Goal: Information Seeking & Learning: Learn about a topic

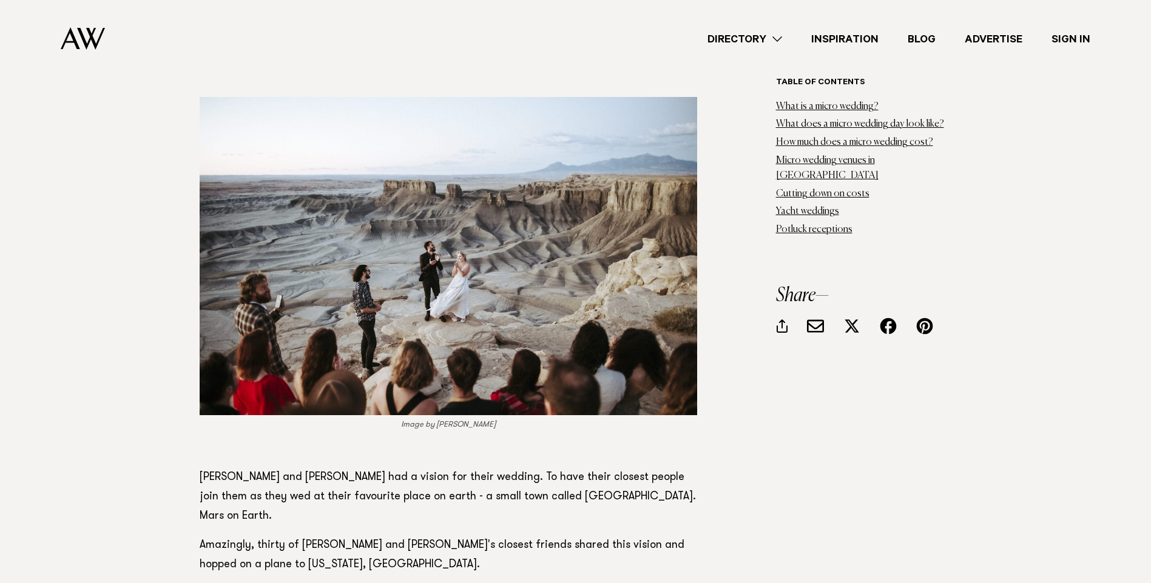
scroll to position [1820, 0]
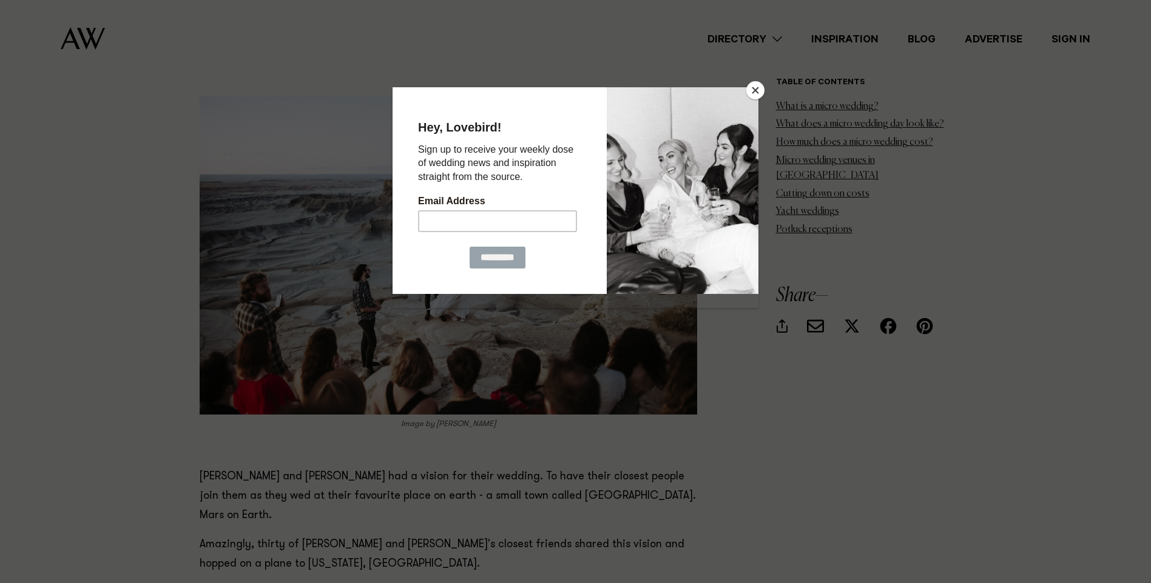
click at [759, 94] on button "Close" at bounding box center [755, 90] width 18 height 18
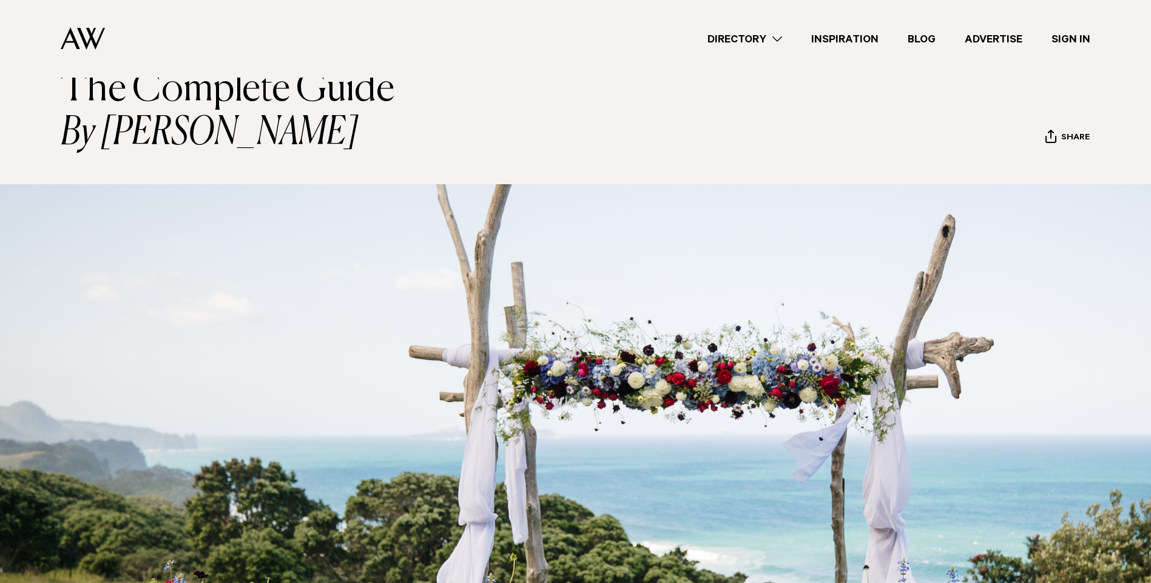
scroll to position [0, 0]
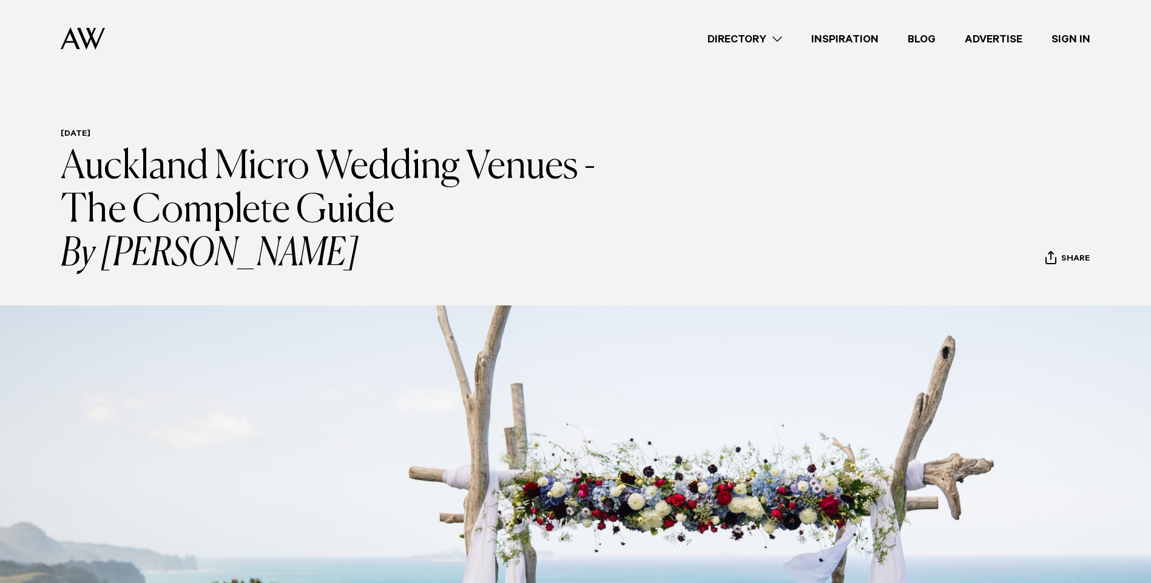
click at [778, 39] on link "Directory" at bounding box center [745, 39] width 104 height 16
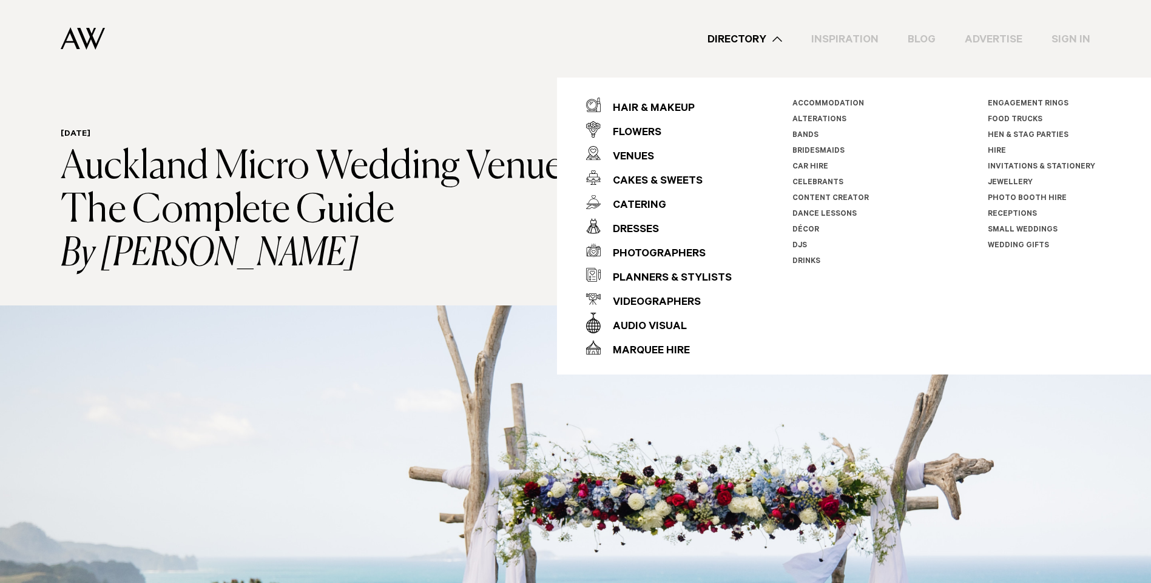
click at [1029, 101] on link "Engagement Rings" at bounding box center [1027, 104] width 81 height 8
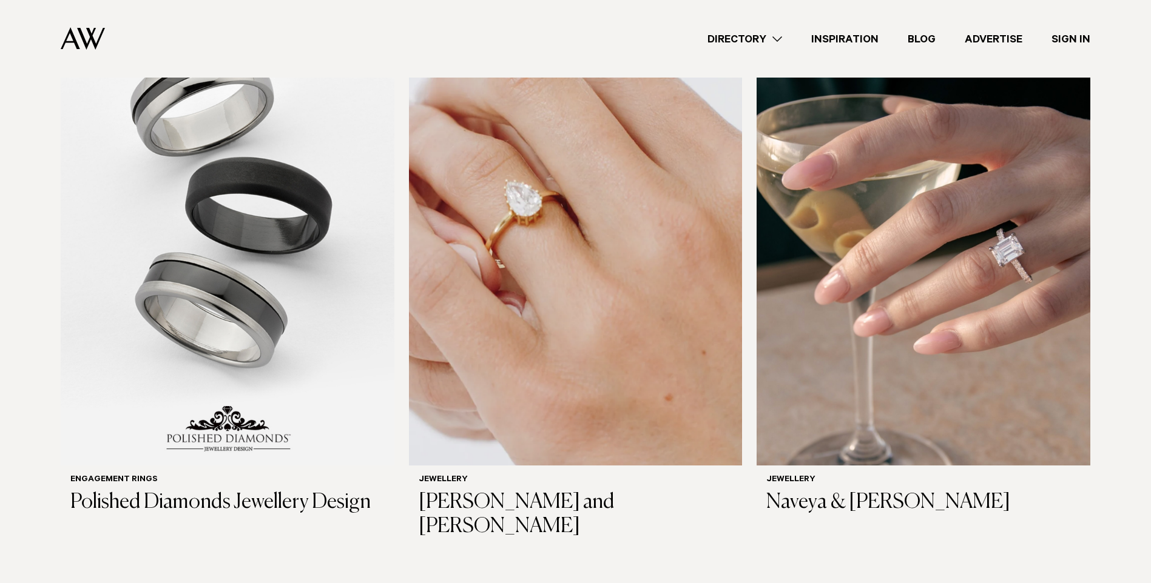
scroll to position [364, 0]
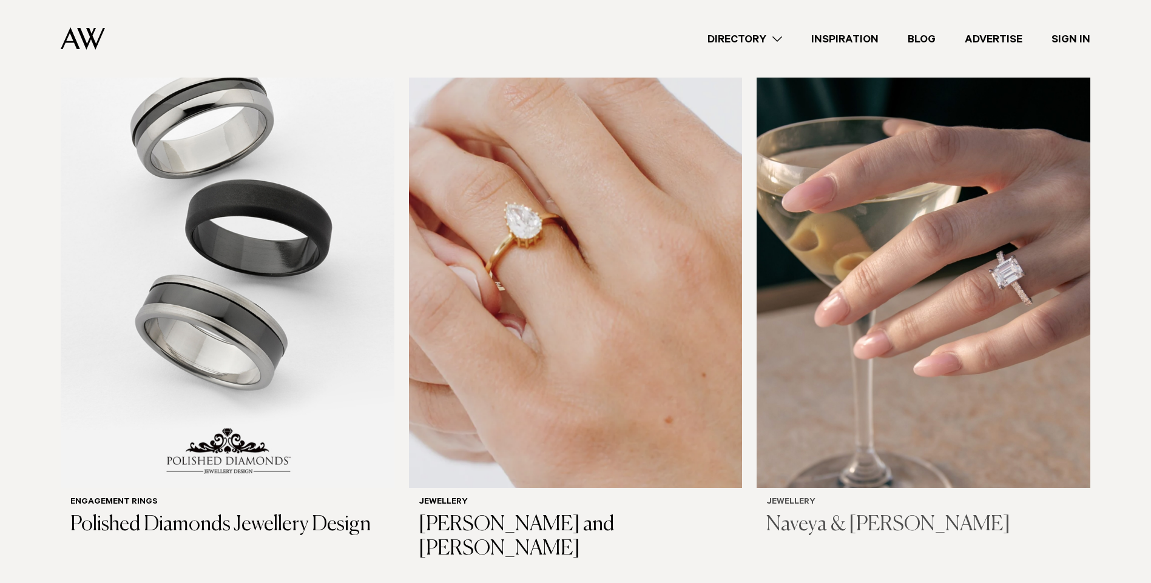
click at [913, 241] on img at bounding box center [923, 264] width 334 height 447
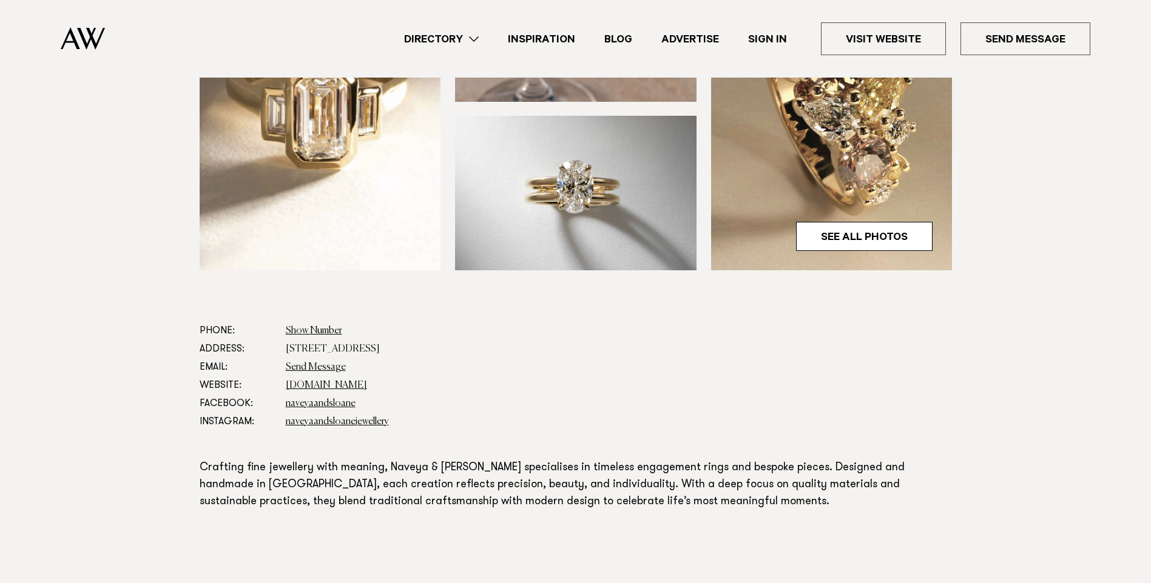
scroll to position [485, 0]
click at [864, 221] on link "See All Photos" at bounding box center [864, 235] width 136 height 29
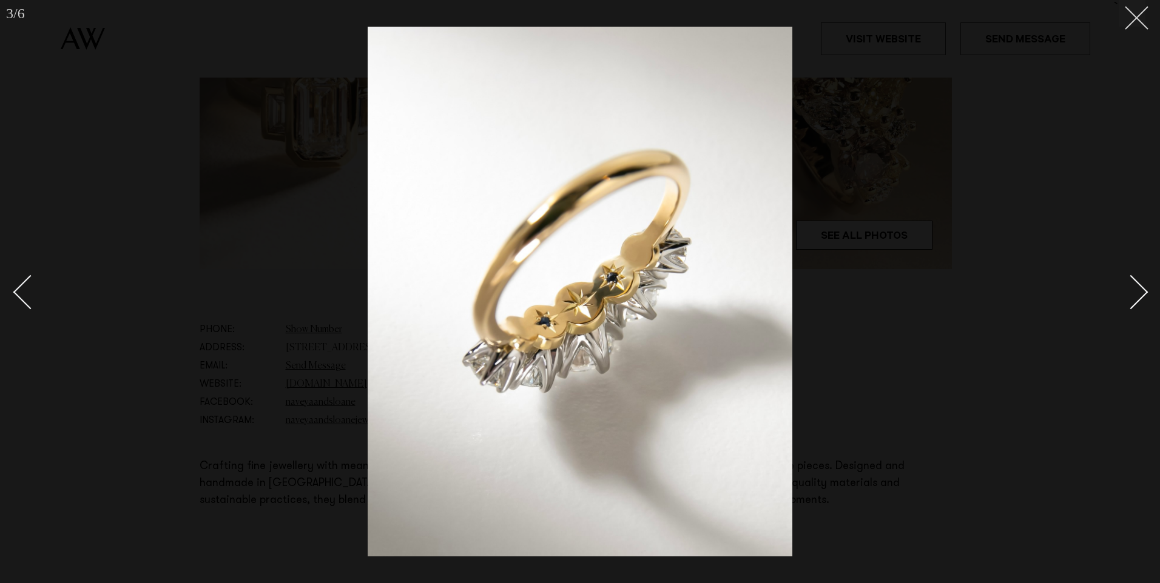
click at [1130, 16] on icon at bounding box center [1132, 13] width 15 height 15
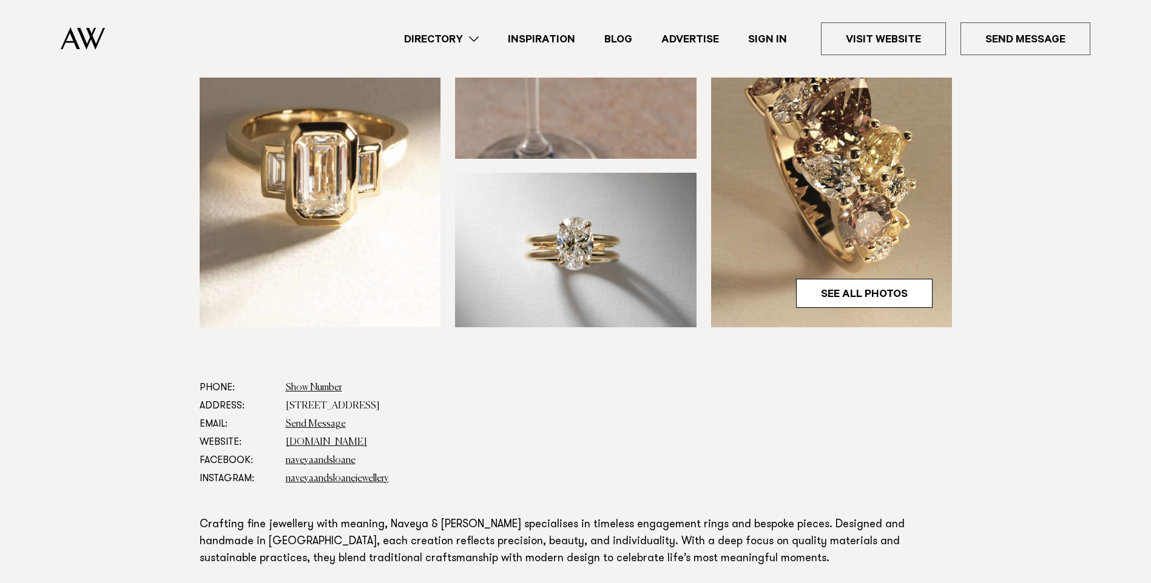
scroll to position [364, 0]
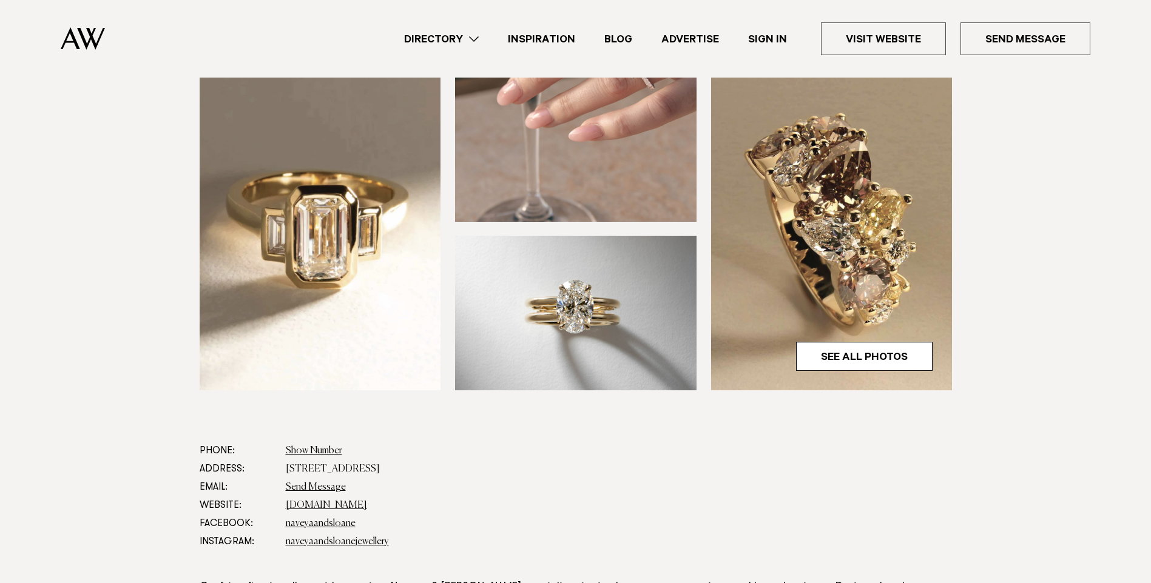
click at [583, 289] on img at bounding box center [575, 313] width 241 height 155
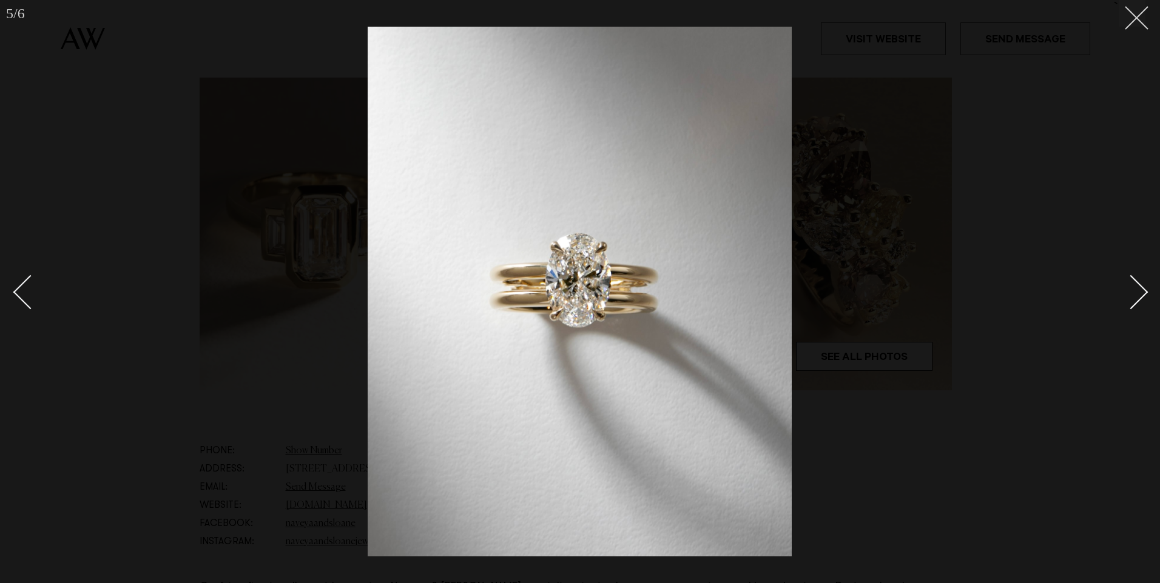
click at [1132, 8] on icon at bounding box center [1132, 13] width 15 height 15
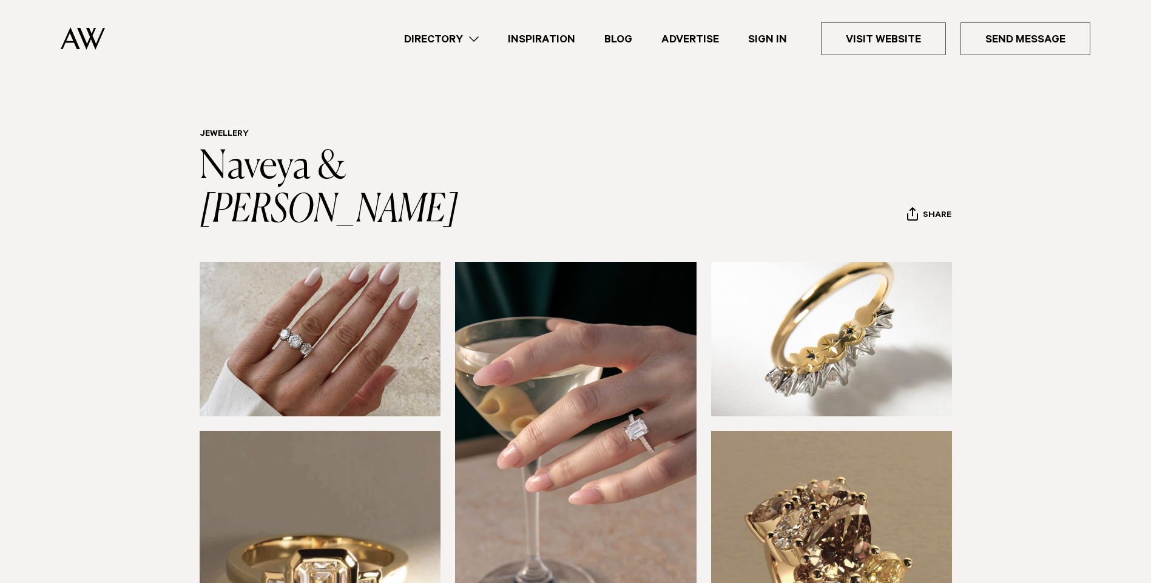
click at [479, 38] on link "Directory" at bounding box center [441, 39] width 104 height 16
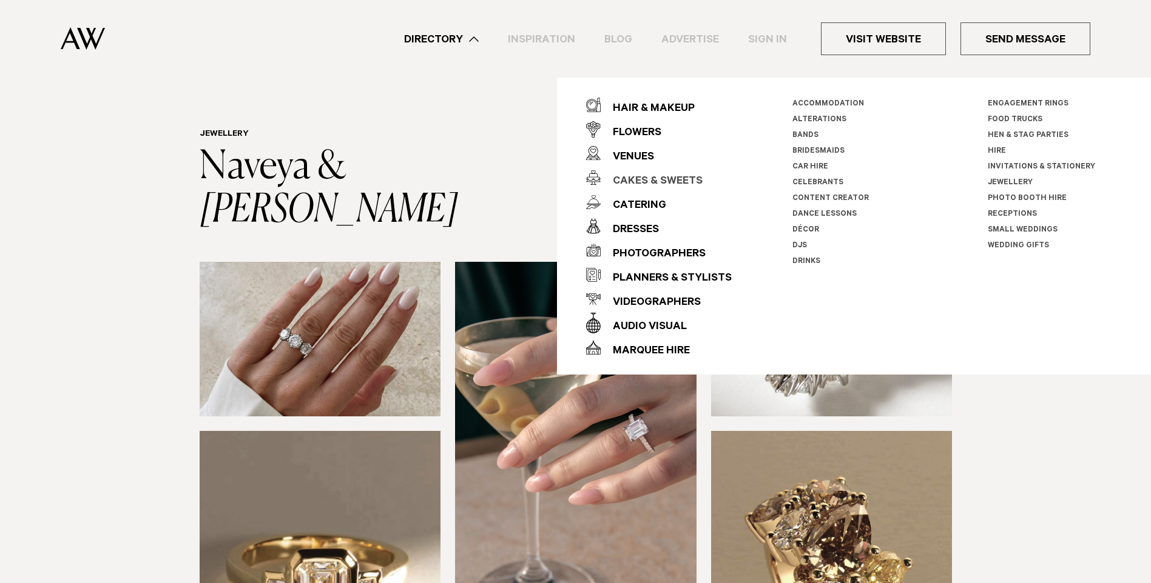
click at [667, 180] on div "Cakes & Sweets" at bounding box center [651, 182] width 102 height 24
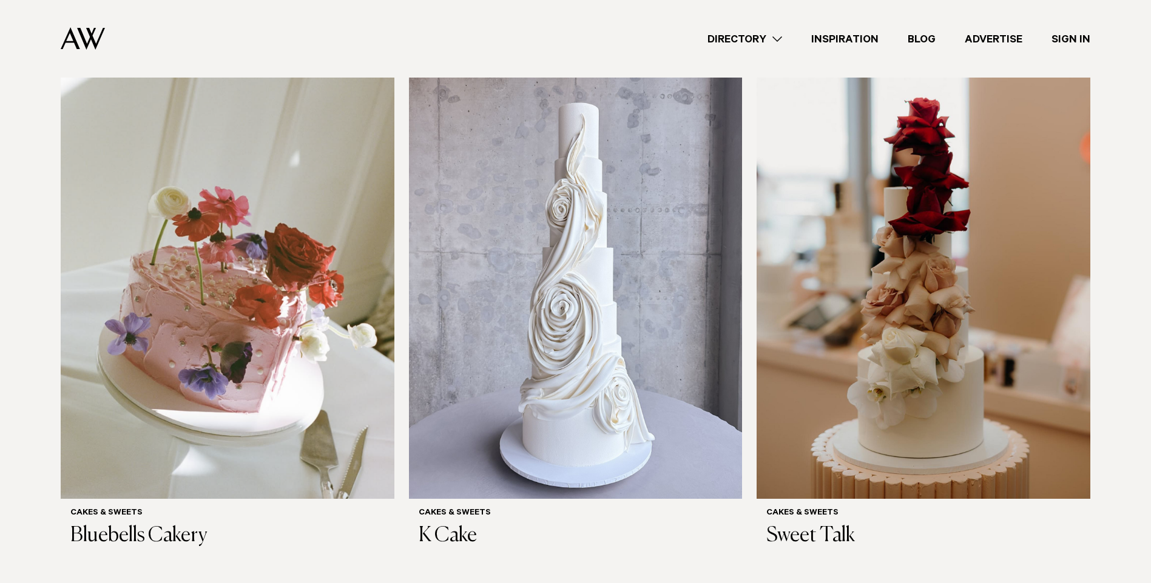
scroll to position [364, 0]
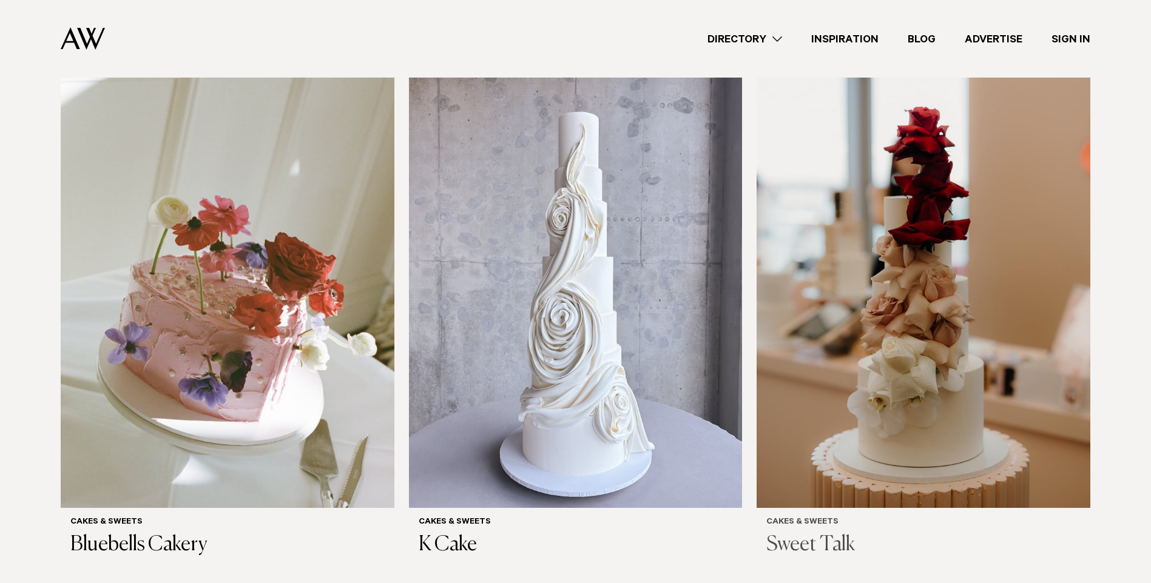
click at [930, 346] on img at bounding box center [923, 284] width 334 height 447
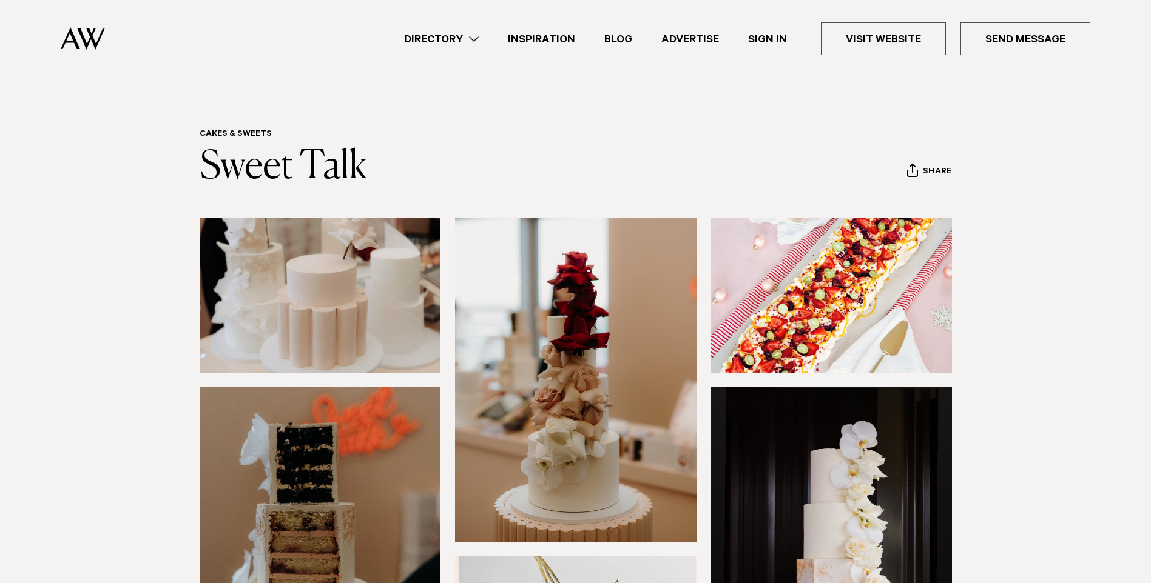
click at [477, 40] on link "Directory" at bounding box center [441, 39] width 104 height 16
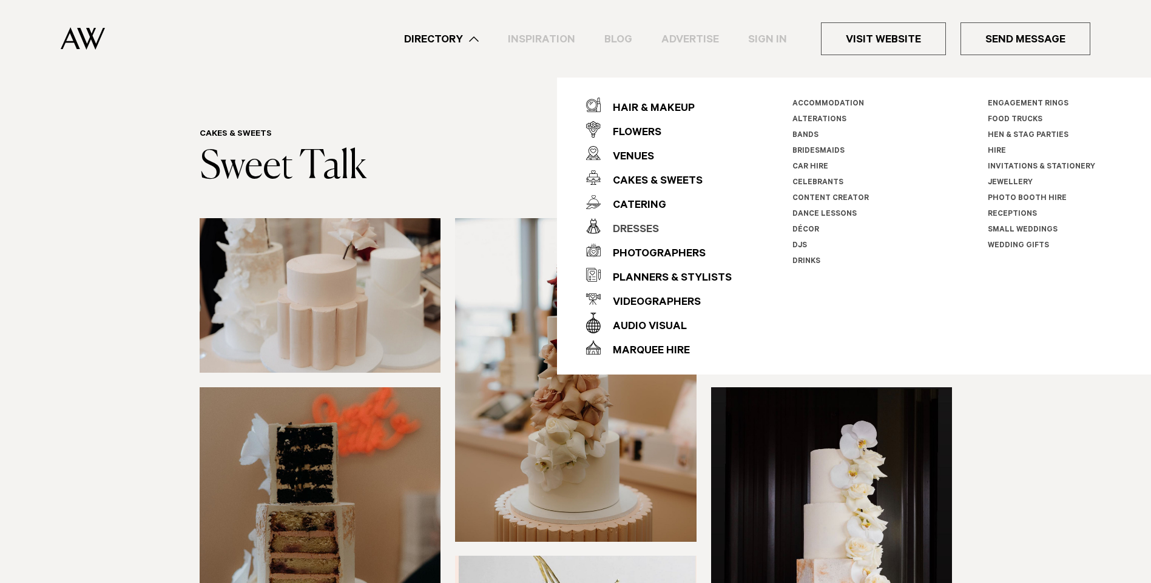
click at [631, 227] on div "Dresses" at bounding box center [629, 230] width 58 height 24
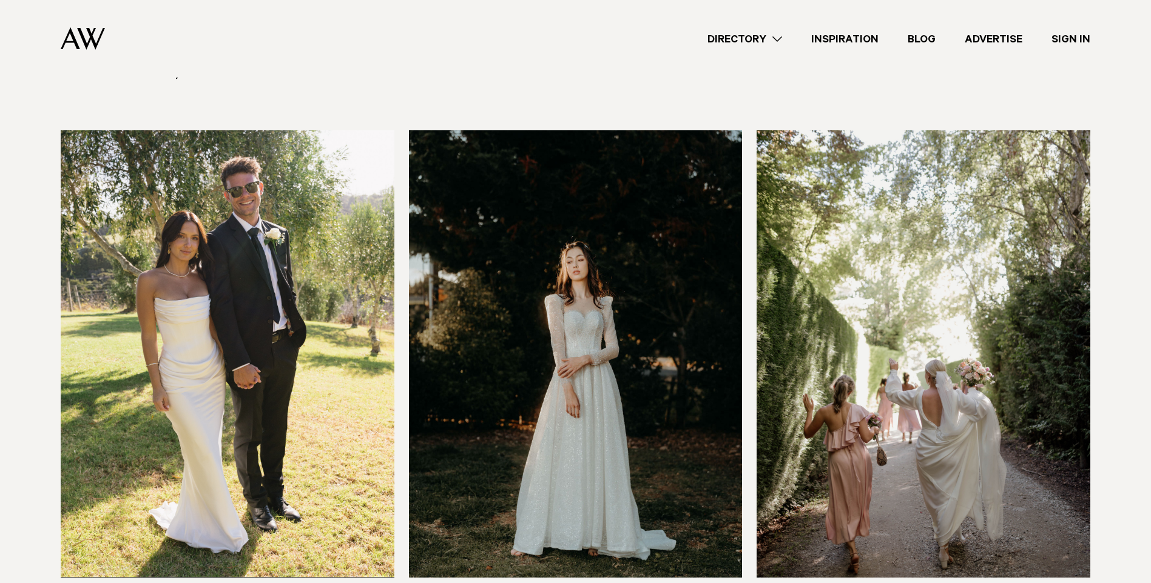
scroll to position [364, 0]
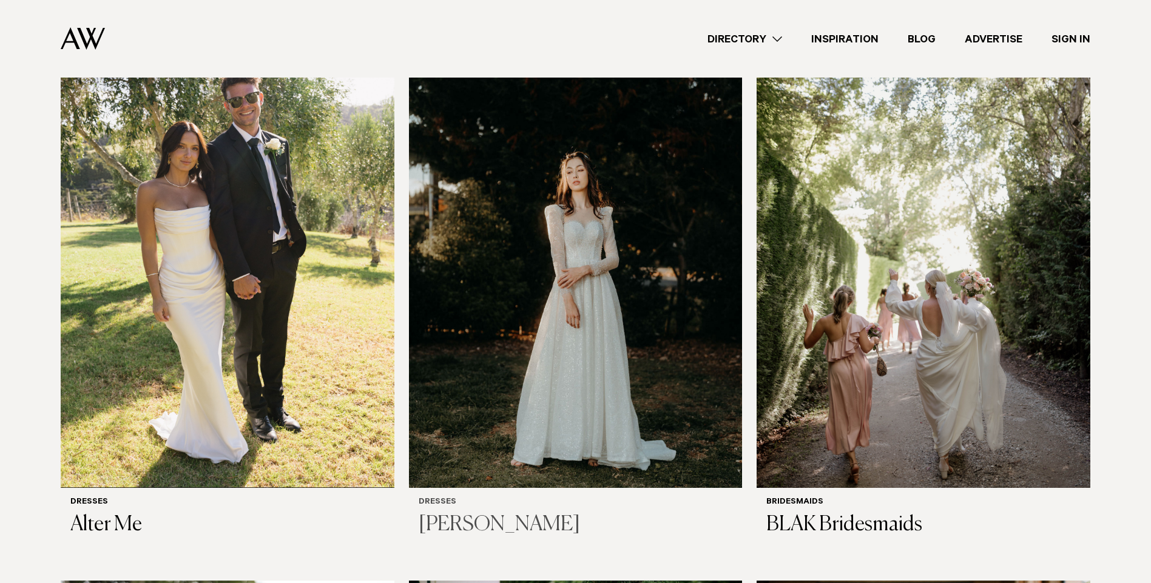
click at [604, 281] on img at bounding box center [576, 264] width 334 height 447
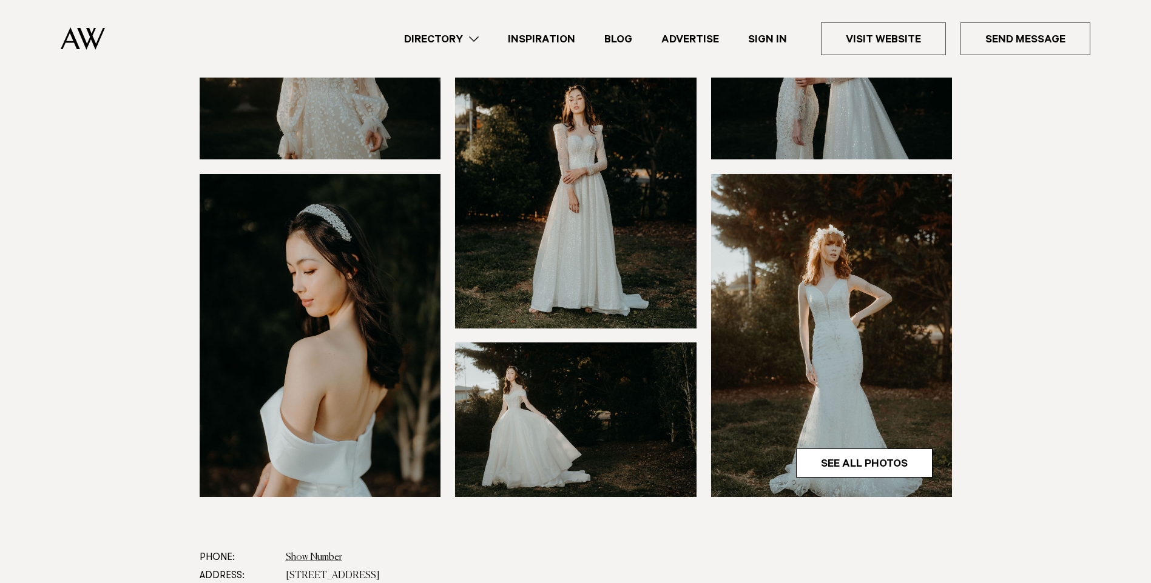
scroll to position [243, 0]
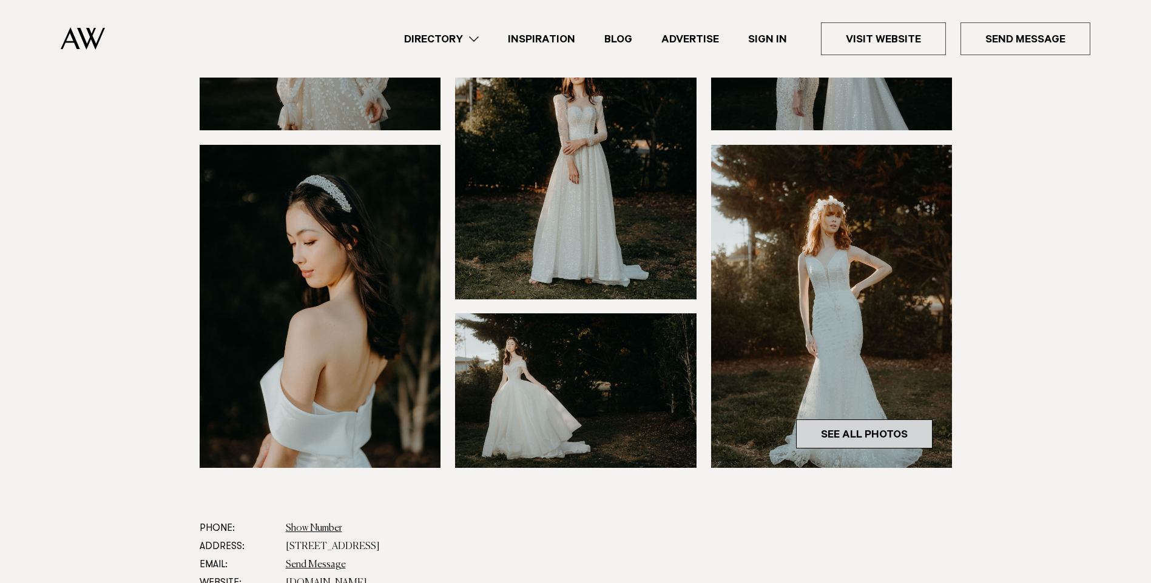
click at [824, 430] on link "See All Photos" at bounding box center [864, 434] width 136 height 29
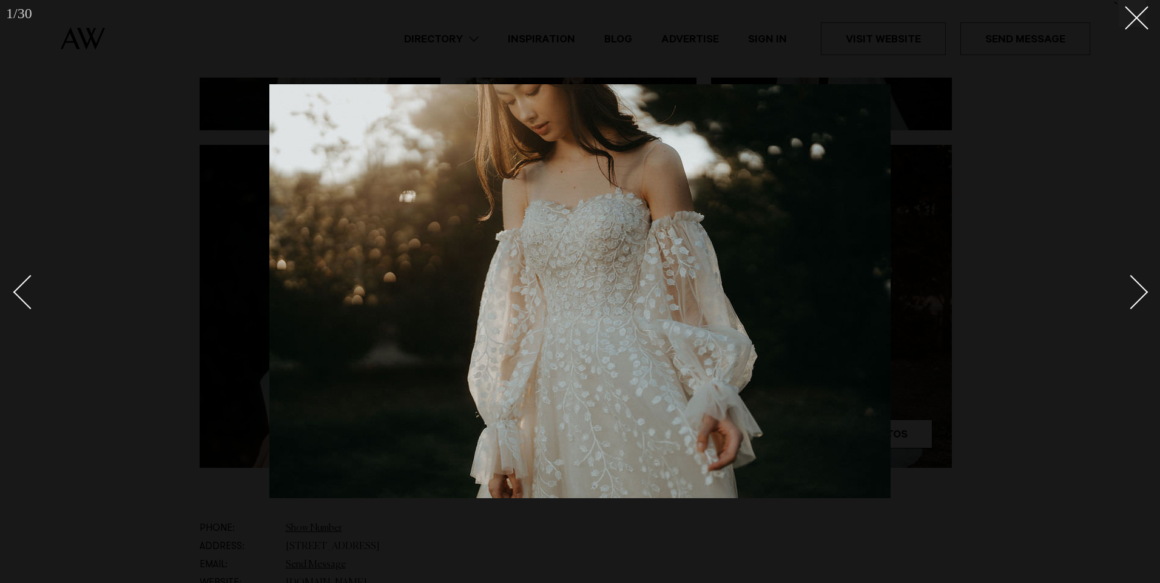
click at [1134, 300] on div "Next slide" at bounding box center [1131, 292] width 35 height 35
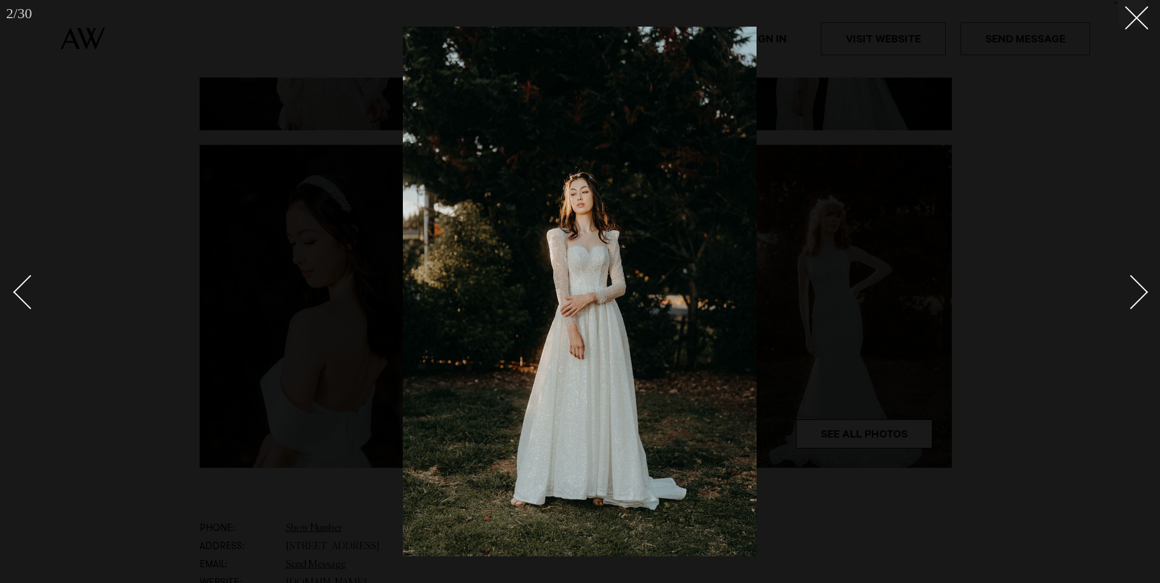
click at [1128, 295] on div "Next slide" at bounding box center [1131, 292] width 35 height 35
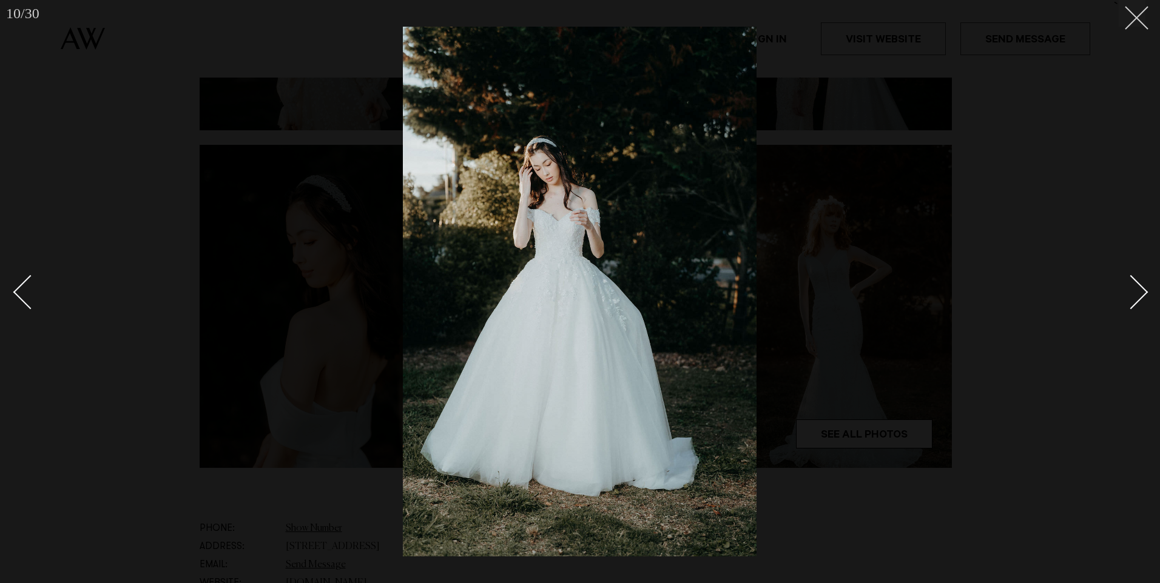
click at [1142, 15] on button at bounding box center [1131, 13] width 27 height 27
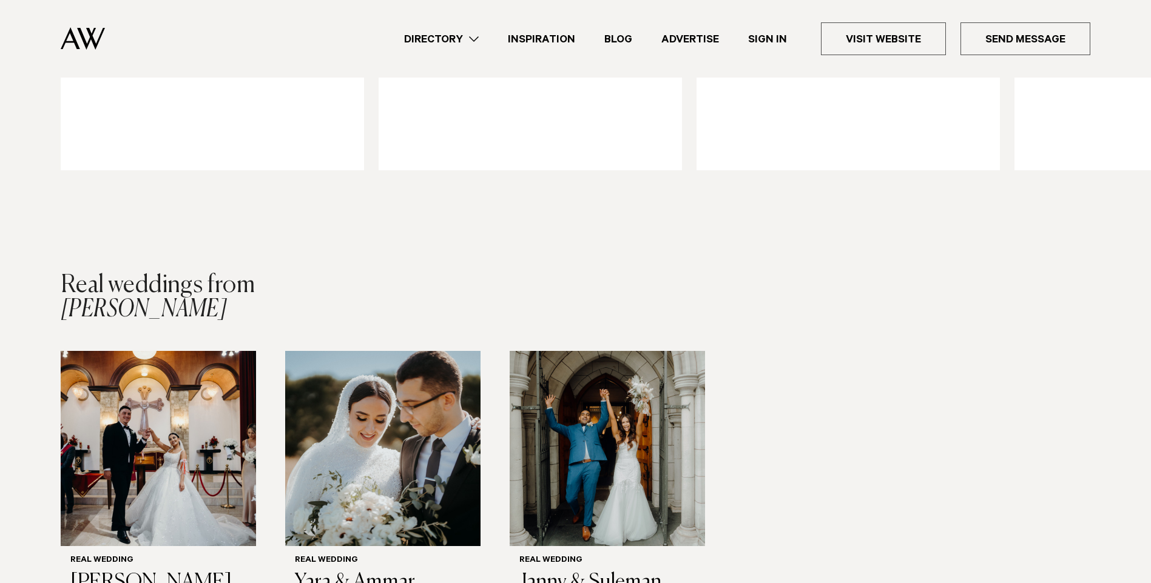
scroll to position [1456, 0]
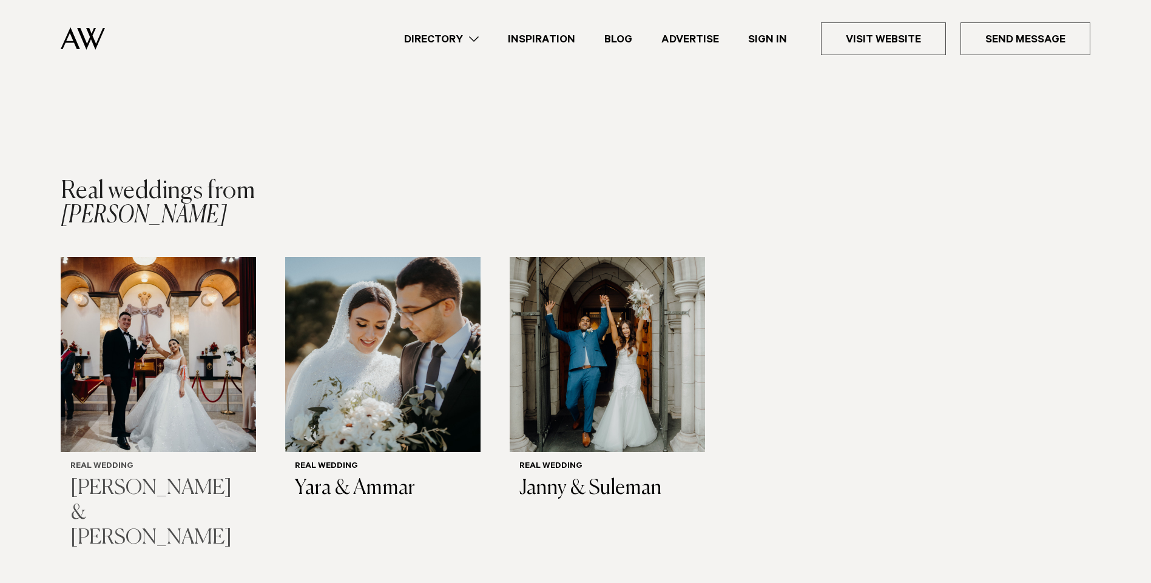
click at [161, 426] on img "1 / 3" at bounding box center [158, 354] width 195 height 195
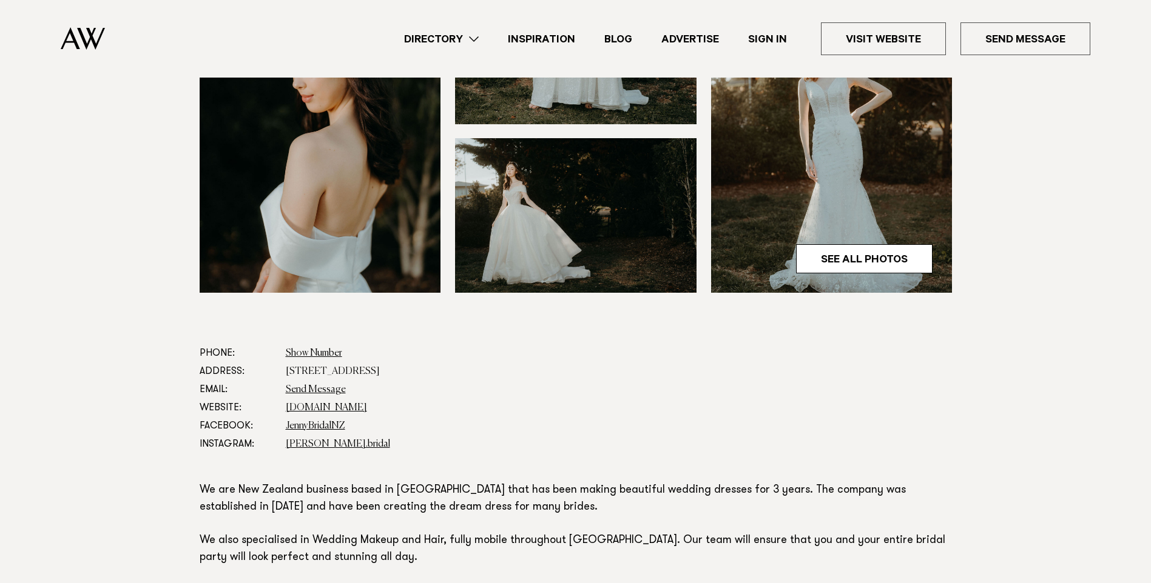
scroll to position [485, 0]
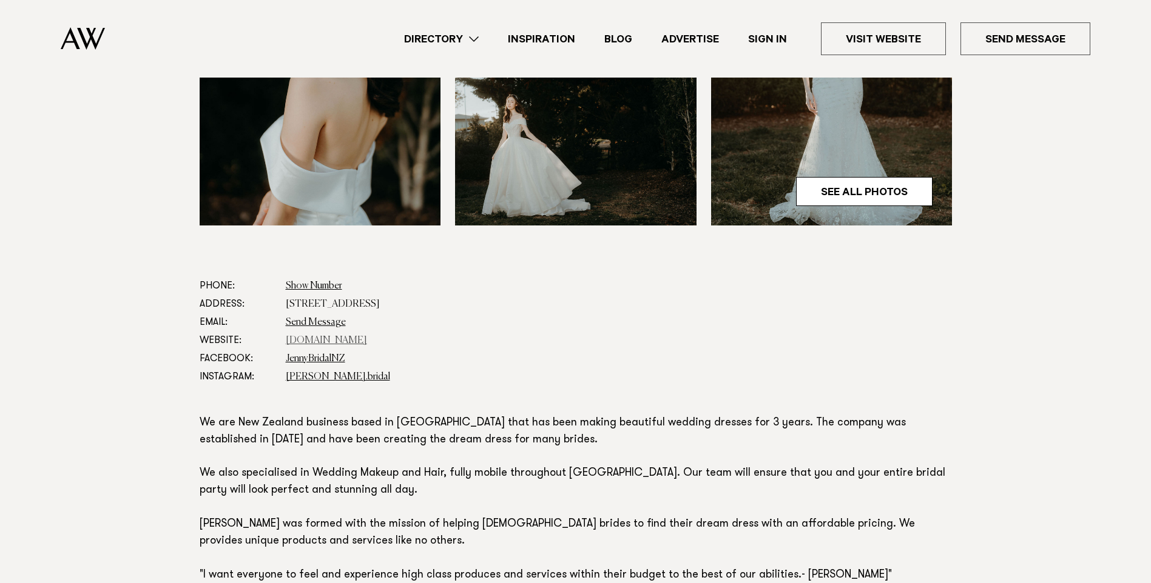
click at [355, 341] on link "www.jennybridalnz.com" at bounding box center [326, 341] width 81 height 10
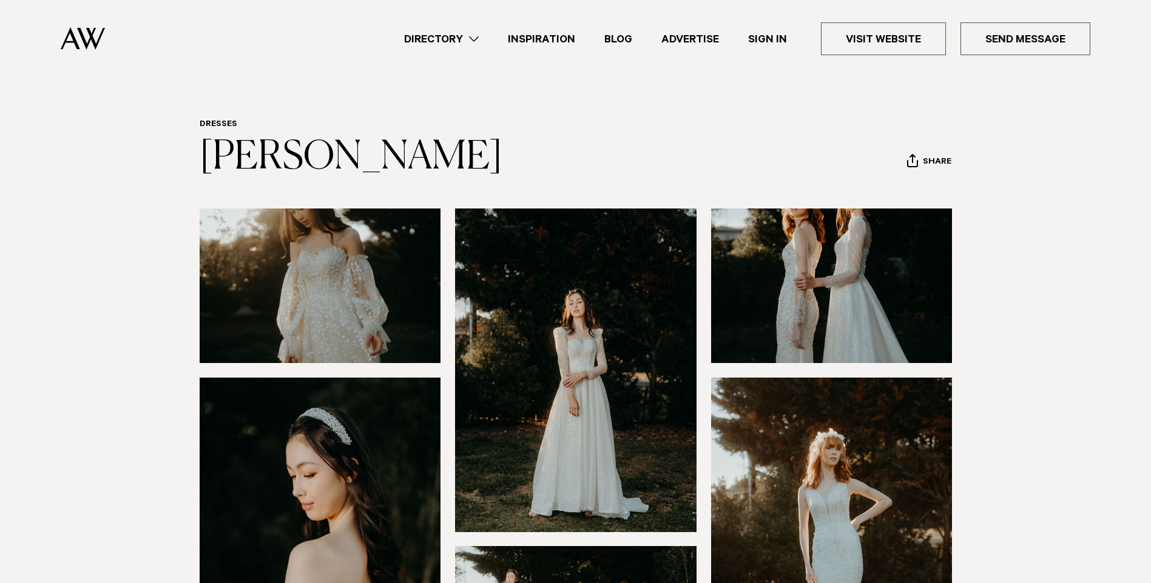
scroll to position [0, 0]
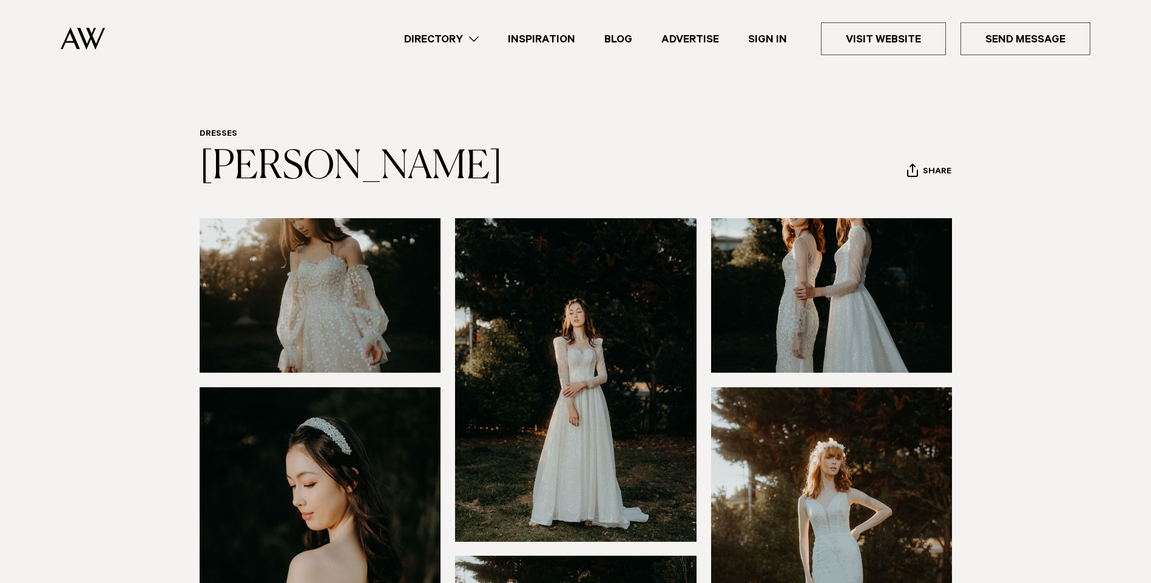
click at [468, 39] on link "Directory" at bounding box center [441, 39] width 104 height 16
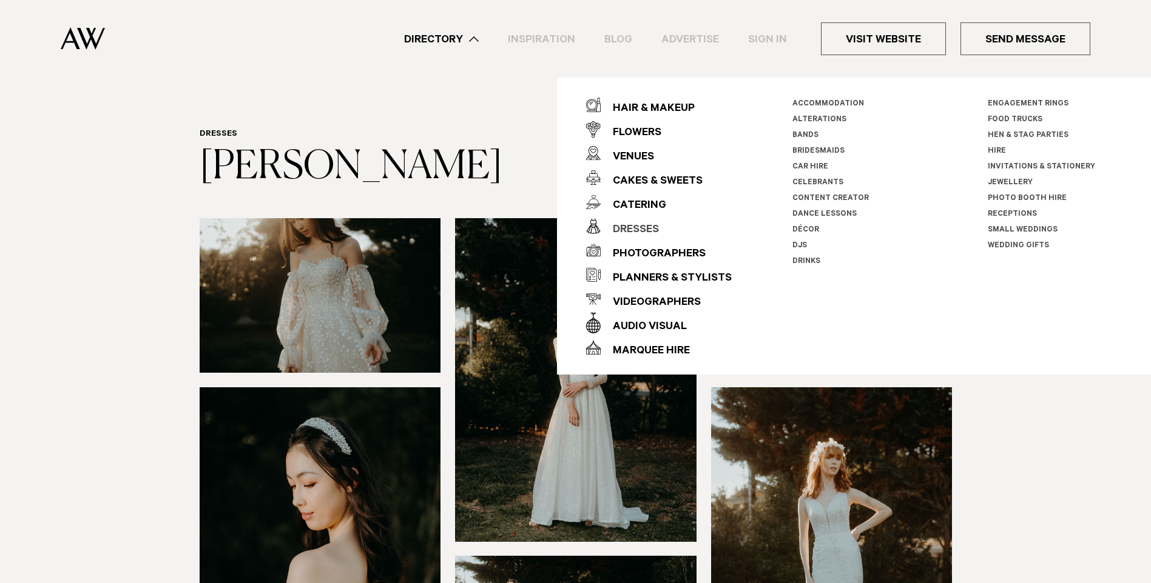
click at [641, 226] on div "Dresses" at bounding box center [629, 230] width 58 height 24
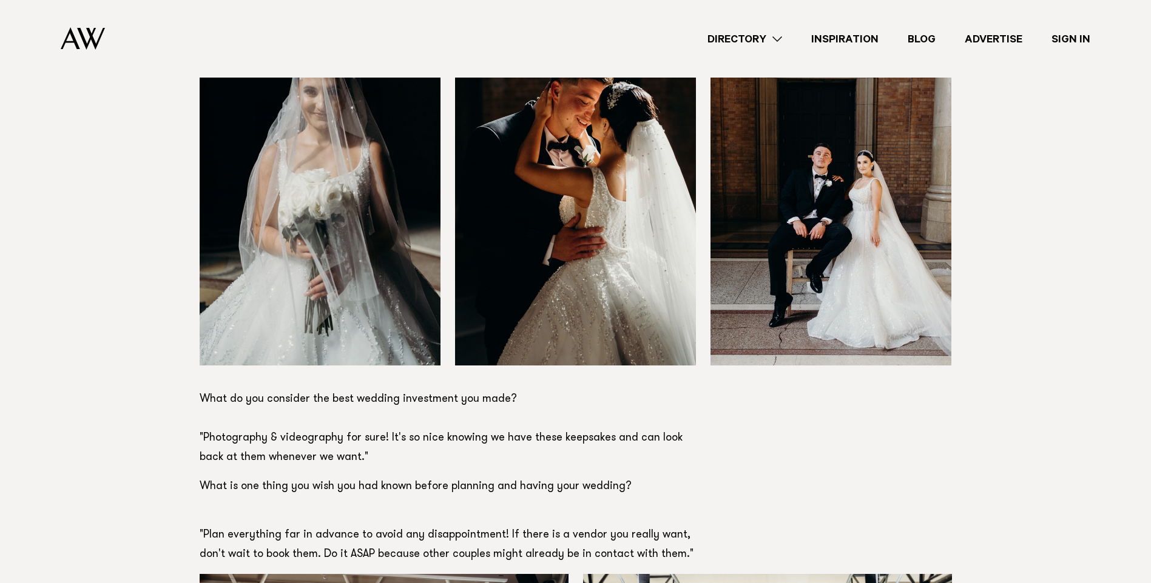
scroll to position [5823, 0]
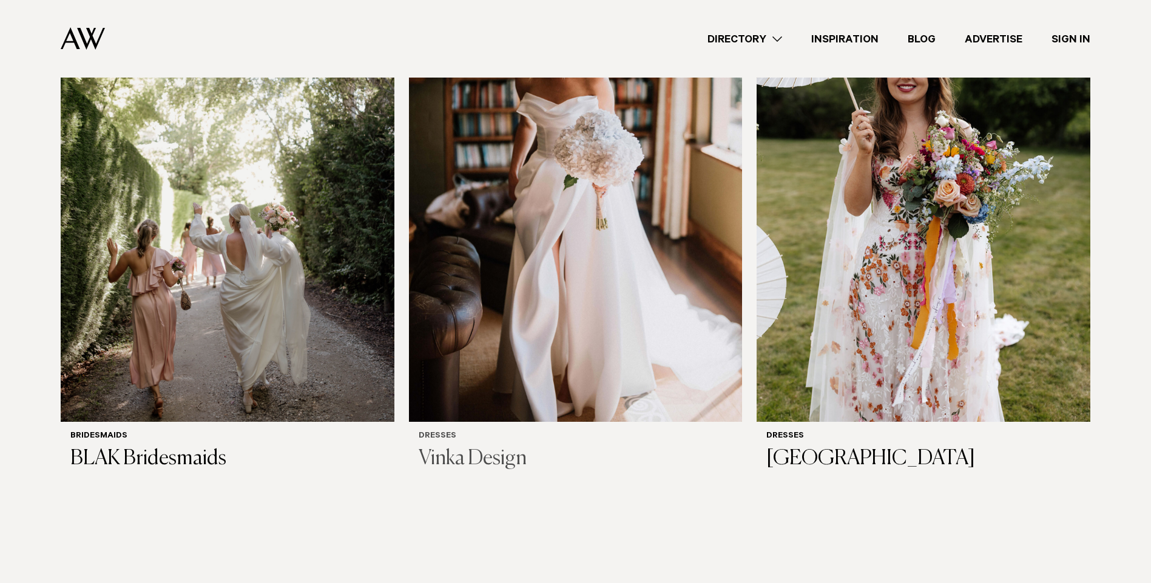
scroll to position [849, 0]
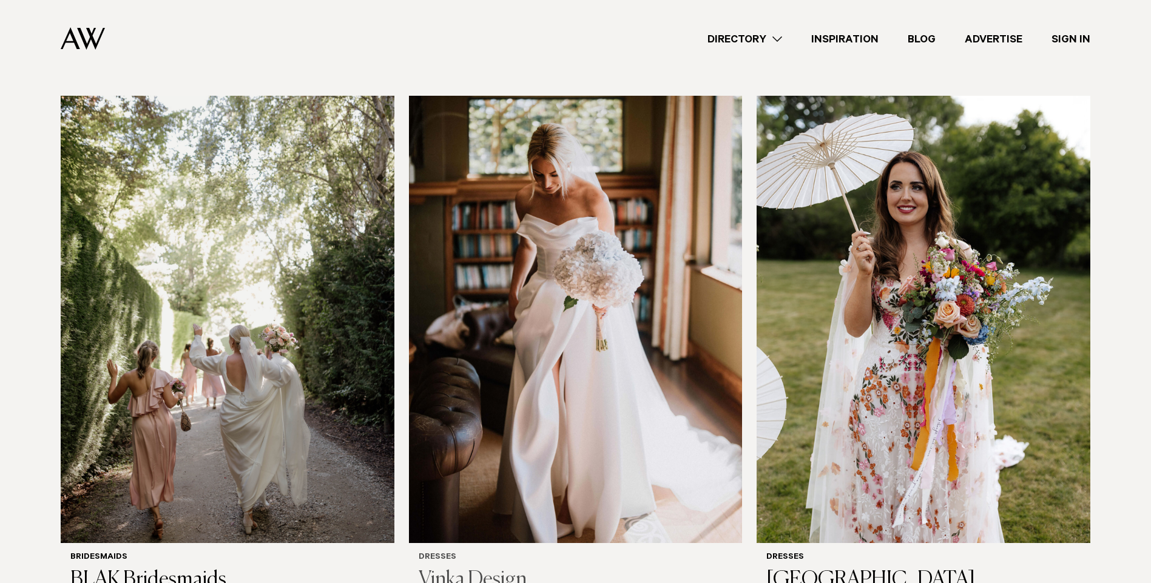
click at [478, 568] on h3 "Vinka Design" at bounding box center [576, 580] width 314 height 25
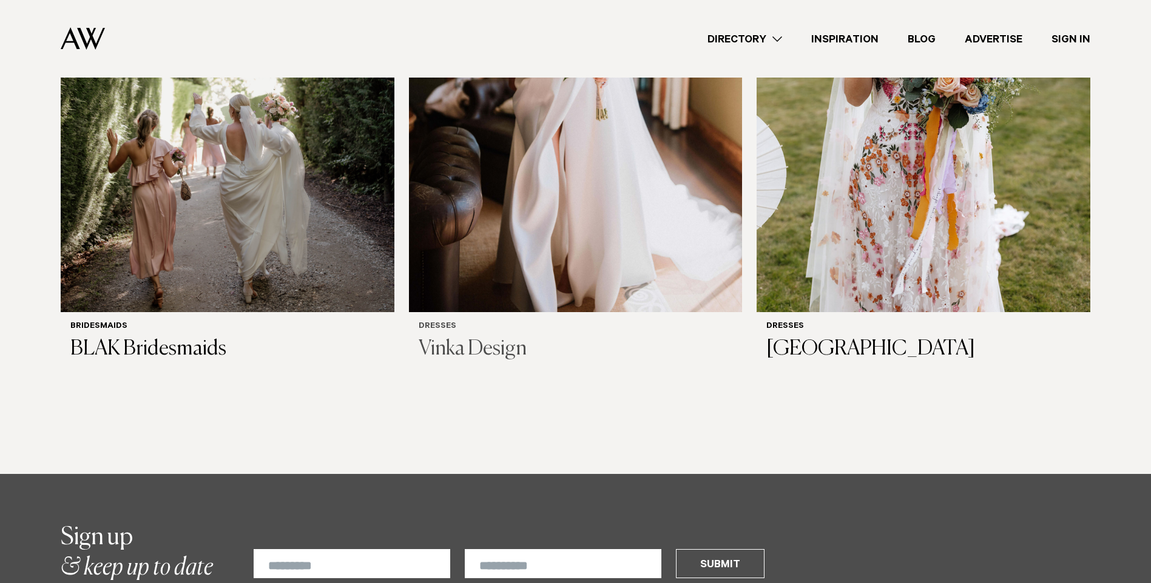
scroll to position [970, 0]
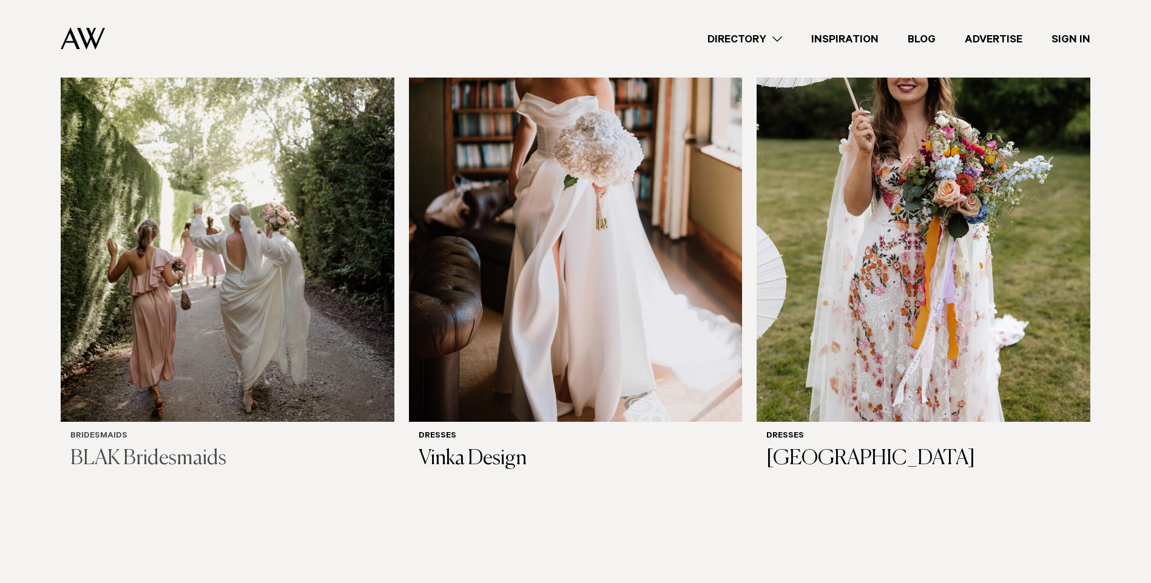
click at [142, 207] on img at bounding box center [228, 198] width 334 height 447
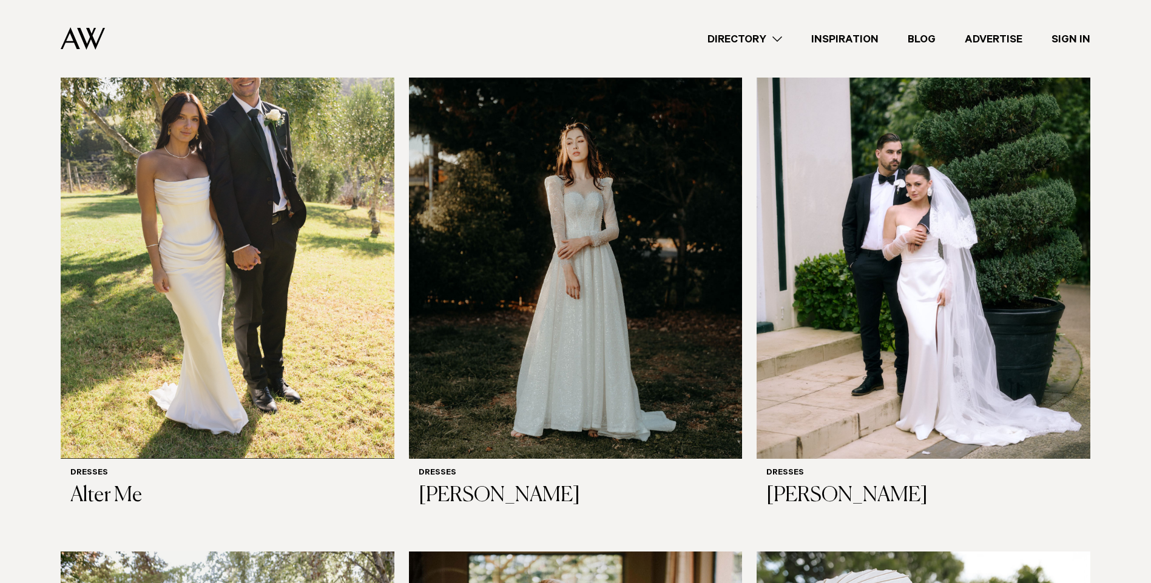
scroll to position [364, 0]
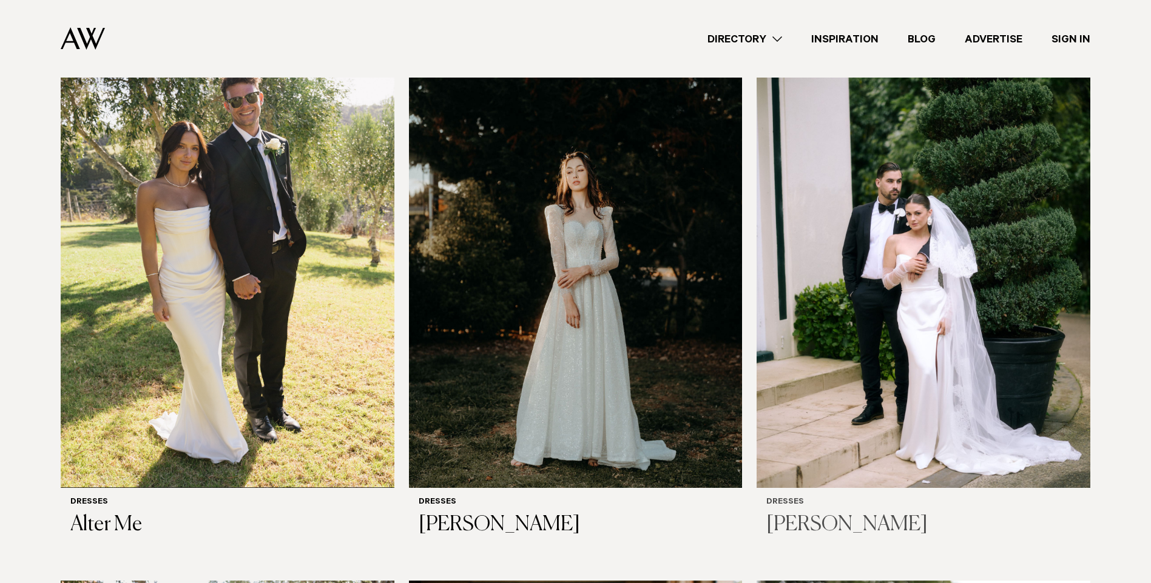
click at [894, 294] on img at bounding box center [923, 264] width 334 height 447
click at [226, 261] on img at bounding box center [228, 264] width 334 height 447
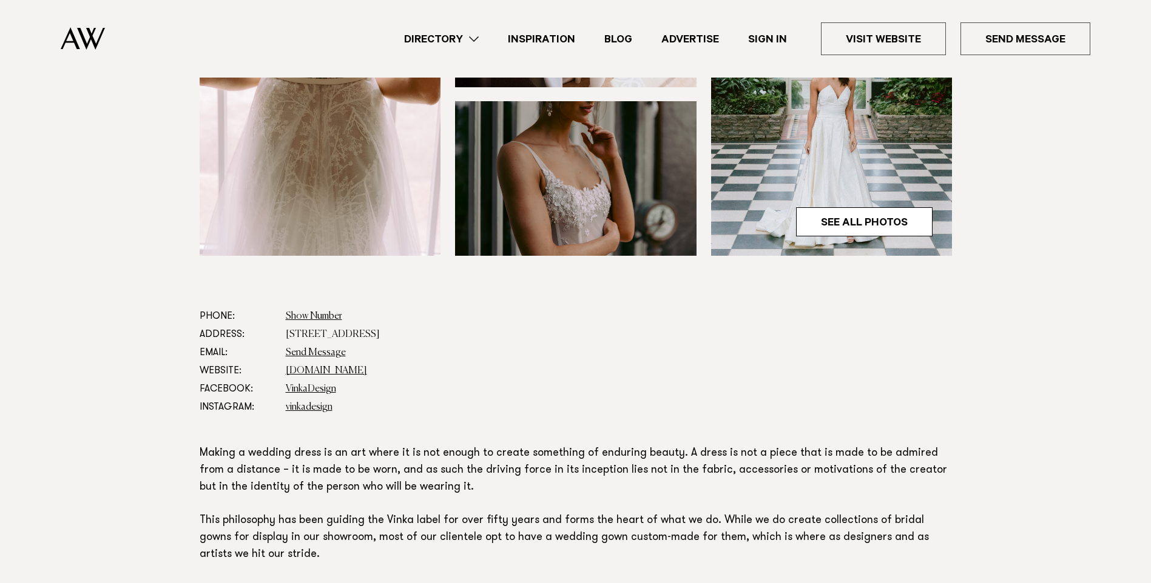
scroll to position [364, 0]
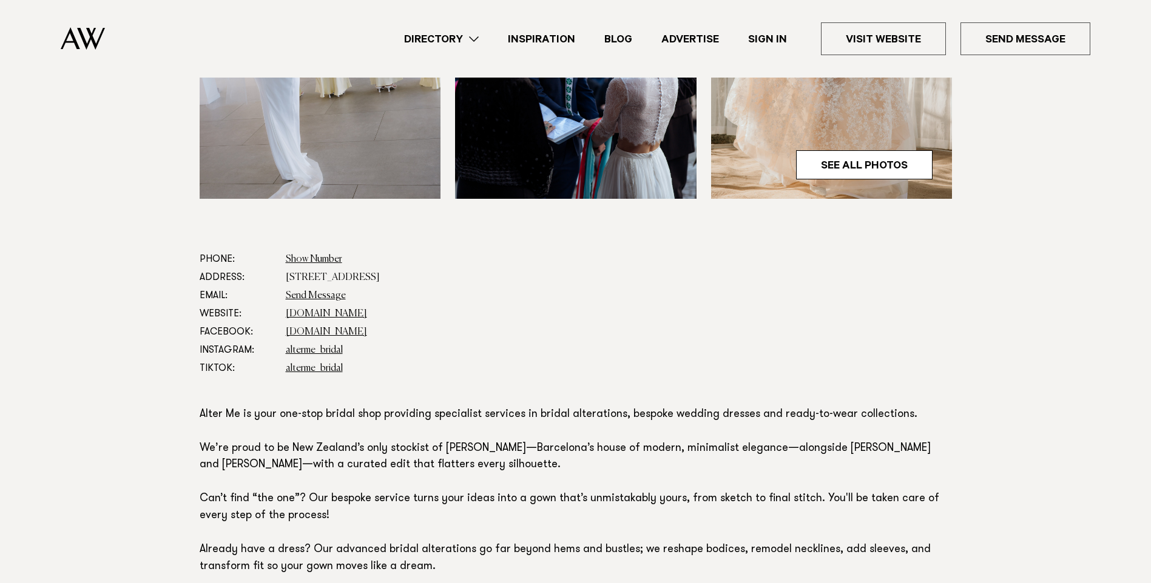
scroll to position [364, 0]
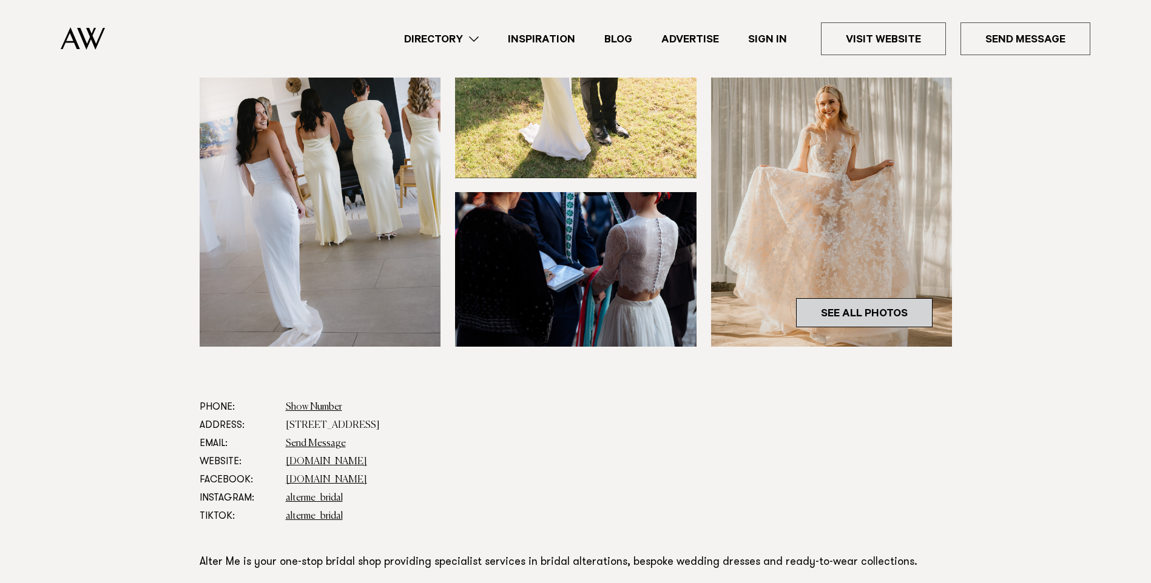
click at [825, 308] on link "See All Photos" at bounding box center [864, 312] width 136 height 29
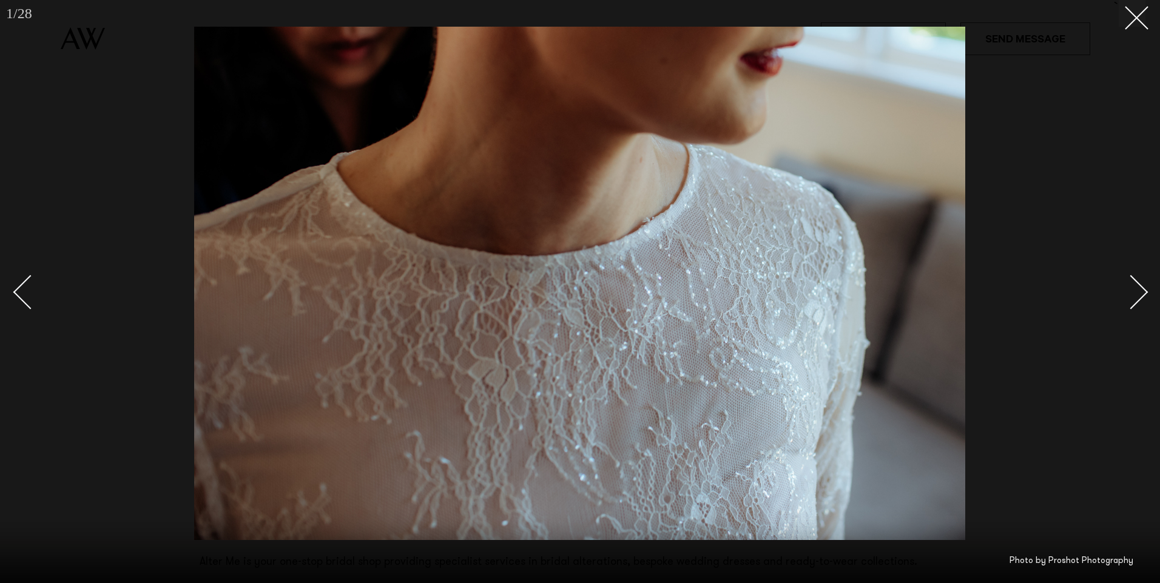
click at [1141, 301] on link at bounding box center [1124, 291] width 42 height 61
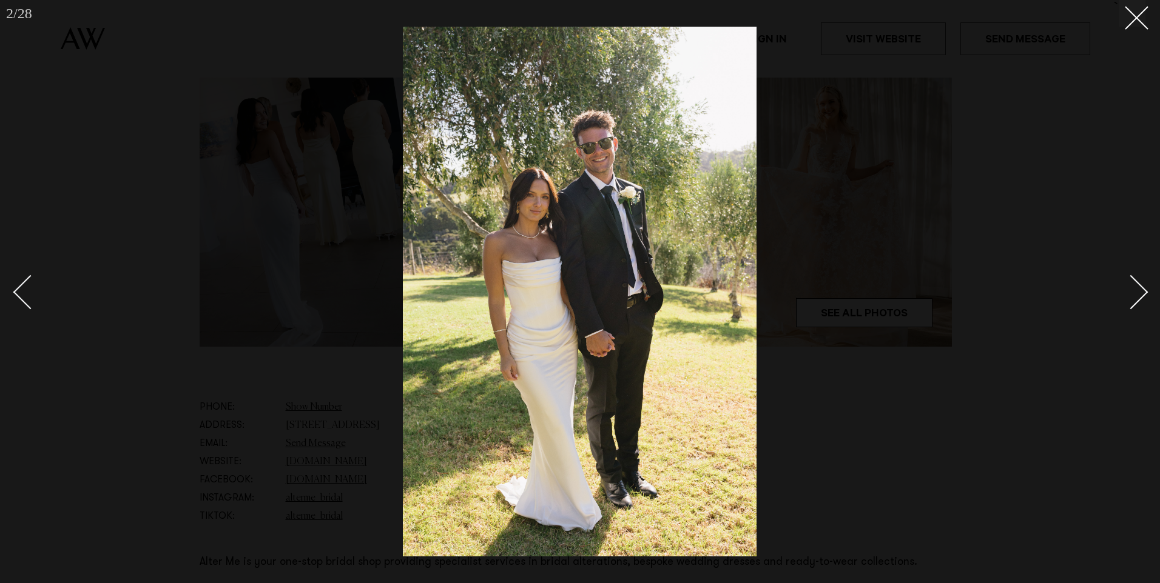
click at [1141, 301] on link at bounding box center [1124, 291] width 42 height 61
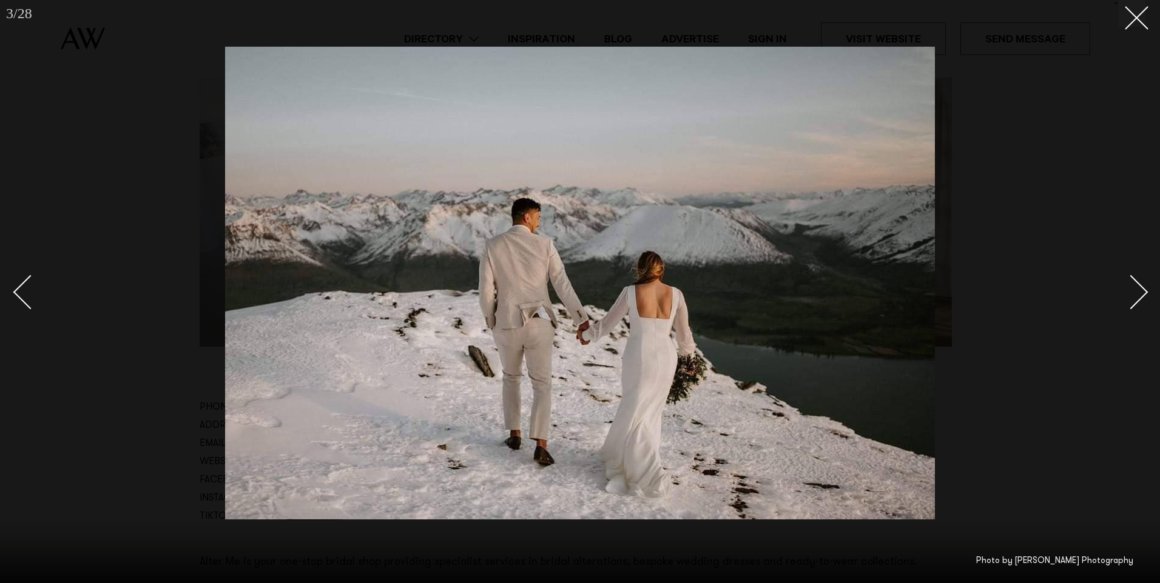
click at [1141, 301] on link at bounding box center [1124, 291] width 42 height 61
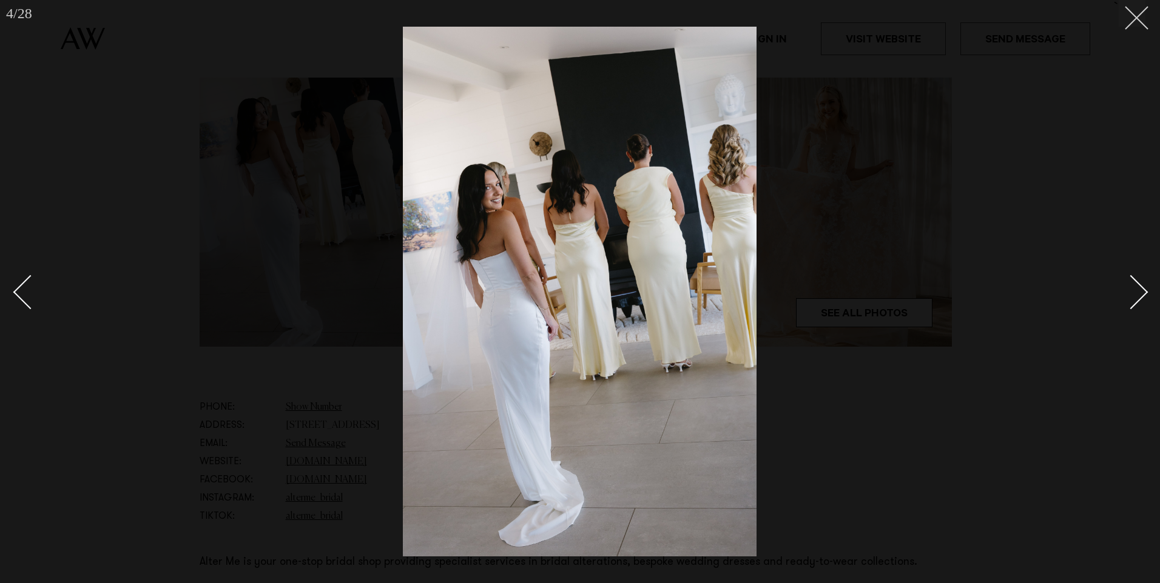
click at [1123, 17] on button at bounding box center [1131, 13] width 27 height 27
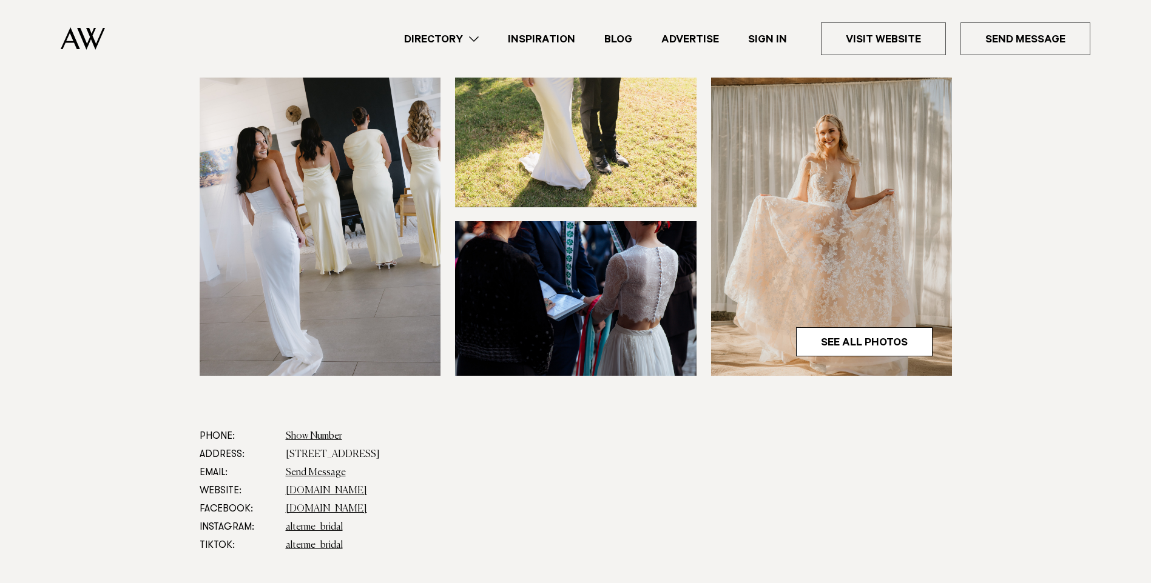
scroll to position [364, 0]
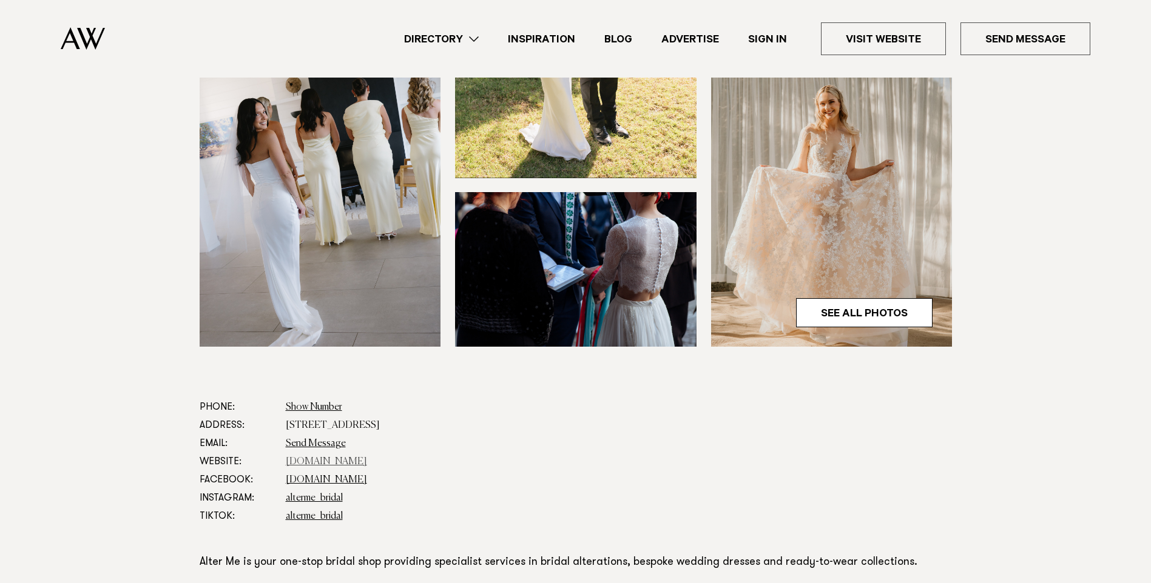
click at [299, 460] on link "[DOMAIN_NAME]" at bounding box center [326, 462] width 81 height 10
